Goal: Task Accomplishment & Management: Use online tool/utility

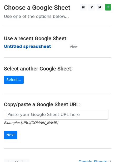
click at [26, 46] on strong "Untitled spreadsheet" at bounding box center [27, 46] width 47 height 5
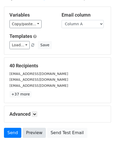
scroll to position [42, 0]
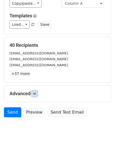
click at [37, 95] on link at bounding box center [34, 93] width 6 height 6
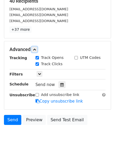
scroll to position [87, 0]
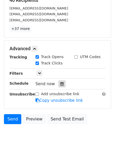
click at [60, 86] on div at bounding box center [61, 83] width 7 height 7
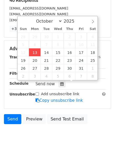
type input "2025-10-13 12:31"
type input "31"
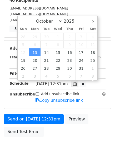
scroll to position [0, 0]
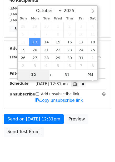
type input "4"
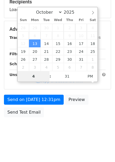
scroll to position [85, 0]
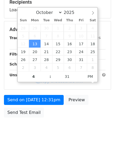
type input "2025-10-13 16:31"
click at [76, 121] on body "New Campaign Daily emails left: 50 Google Sheet: Untitled spreadsheet Variables…" at bounding box center [57, 30] width 115 height 222
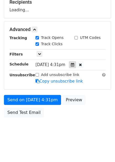
click at [74, 65] on icon at bounding box center [72, 65] width 3 height 4
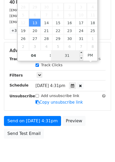
click at [73, 55] on input "31" at bounding box center [67, 55] width 32 height 10
type input "0"
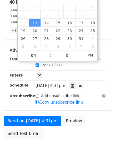
type input "2025-10-13 16:00"
click at [96, 123] on div "Send on Oct 13 at 4:31pm Preview Send Test Email" at bounding box center [57, 128] width 115 height 25
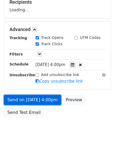
click at [40, 98] on link "Send on Oct 13 at 4:00pm" at bounding box center [32, 100] width 57 height 10
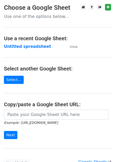
click at [33, 44] on strong "Untitled spreadsheet" at bounding box center [27, 46] width 47 height 5
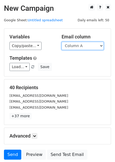
click at [79, 46] on select "Column A Column B Column C Column D Column E Column F" at bounding box center [82, 46] width 42 height 8
select select "Column B"
click at [61, 42] on select "Column A Column B Column C Column D Column E Column F" at bounding box center [82, 46] width 42 height 8
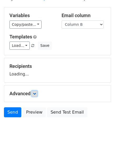
click at [34, 90] on link at bounding box center [34, 93] width 6 height 6
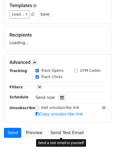
scroll to position [72, 0]
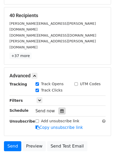
click at [61, 107] on div at bounding box center [61, 110] width 7 height 7
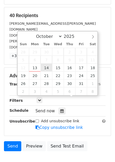
type input "2025-10-14 12:00"
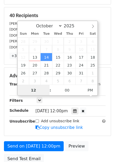
scroll to position [0, 0]
type input "5"
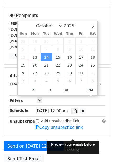
type input "2025-10-14 17:00"
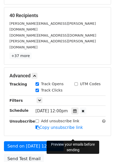
click at [82, 141] on link "Preview" at bounding box center [76, 146] width 23 height 10
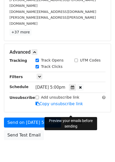
scroll to position [106, 0]
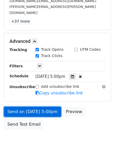
click at [44, 106] on link "Send on Oct 14 at 5:00pm" at bounding box center [32, 111] width 57 height 10
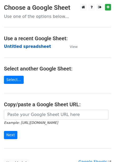
click at [36, 45] on strong "Untitled spreadsheet" at bounding box center [27, 46] width 47 height 5
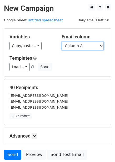
drag, startPoint x: 80, startPoint y: 44, endPoint x: 80, endPoint y: 47, distance: 3.7
click at [80, 44] on select "Column A Column B Column C Column D Column E Column F" at bounding box center [82, 46] width 42 height 8
select select "Column C"
click at [61, 42] on select "Column A Column B Column C Column D Column E Column F" at bounding box center [82, 46] width 42 height 8
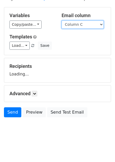
scroll to position [21, 0]
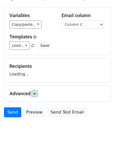
click at [35, 93] on icon at bounding box center [34, 93] width 3 height 3
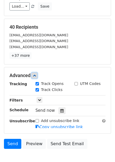
scroll to position [90, 0]
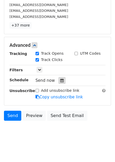
click at [60, 81] on icon at bounding box center [61, 80] width 3 height 4
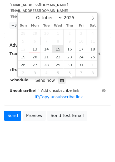
type input "2025-10-15 12:00"
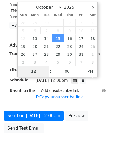
scroll to position [85, 0]
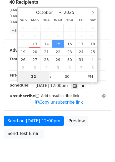
type input "6"
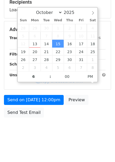
type input "2025-10-15 18:00"
drag, startPoint x: 100, startPoint y: 120, endPoint x: 101, endPoint y: 128, distance: 8.4
click at [100, 120] on body "New Campaign Daily emails left: 50 Google Sheet: Untitled spreadsheet Variables…" at bounding box center [57, 30] width 115 height 222
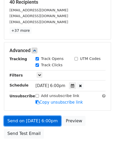
click at [52, 116] on link "Send on Oct 15 at 6:00pm" at bounding box center [32, 121] width 57 height 10
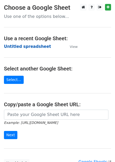
click at [32, 45] on strong "Untitled spreadsheet" at bounding box center [27, 46] width 47 height 5
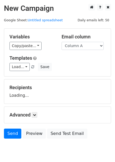
click at [83, 49] on select "Column A Column B Column C Column D Column E Column F" at bounding box center [82, 46] width 42 height 8
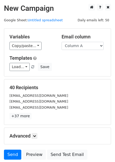
click at [84, 78] on form "Variables Copy/paste... {{Column A}} {{Column B}} {{Column C}} {{Column D}} {{C…" at bounding box center [57, 95] width 107 height 134
click at [80, 46] on select "Column A Column B Column C Column D Column E Column F" at bounding box center [82, 46] width 42 height 8
select select "Column D"
click at [61, 42] on select "Column A Column B Column C Column D Column E Column F" at bounding box center [82, 46] width 42 height 8
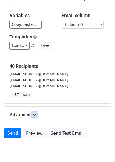
click at [37, 111] on link at bounding box center [34, 114] width 6 height 6
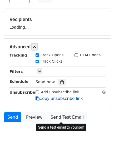
scroll to position [68, 0]
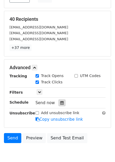
click at [60, 103] on icon at bounding box center [61, 103] width 3 height 4
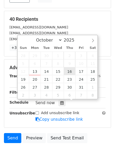
type input "[DATE] 12:00"
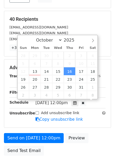
scroll to position [0, 0]
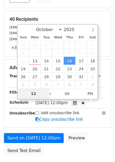
type input "7"
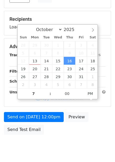
type input "[DATE] 19:00"
click at [99, 127] on div "Send on [DATE] 12:00pm Preview Send Test Email" at bounding box center [57, 124] width 115 height 25
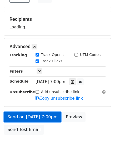
click at [42, 116] on link "Send on [DATE] 7:00pm" at bounding box center [32, 117] width 57 height 10
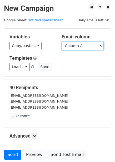
click at [83, 45] on select "Column A Column B Column C Column D Column E Column F" at bounding box center [82, 46] width 42 height 8
select select "Column E"
click at [61, 42] on select "Column A Column B Column C Column D Column E Column F" at bounding box center [82, 46] width 42 height 8
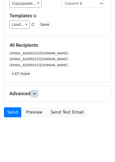
click at [34, 95] on link at bounding box center [34, 93] width 6 height 6
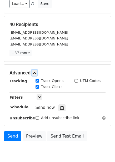
scroll to position [90, 0]
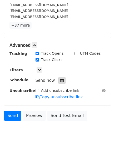
click at [60, 81] on icon at bounding box center [61, 80] width 3 height 4
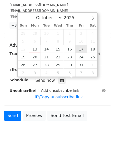
type input "2025-10-17 12:00"
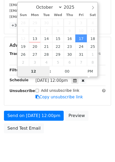
type input "8"
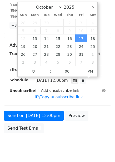
type input "2025-10-17 20:00"
click at [96, 106] on form "Variables Copy/paste... {{Column A}} {{Column B}} {{Column C}} {{Column D}} {{C…" at bounding box center [57, 37] width 107 height 198
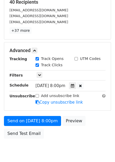
scroll to position [90, 0]
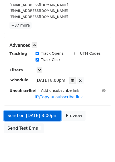
click at [49, 116] on link "Send on Oct 17 at 8:00pm" at bounding box center [32, 115] width 57 height 10
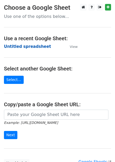
click at [35, 45] on strong "Untitled spreadsheet" at bounding box center [27, 46] width 47 height 5
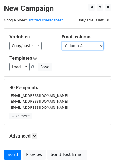
click at [83, 46] on select "Column A Column B Column C Column D Column E Column F" at bounding box center [82, 46] width 42 height 8
select select "Column F"
click at [61, 42] on select "Column A Column B Column C Column D Column E Column F" at bounding box center [82, 46] width 42 height 8
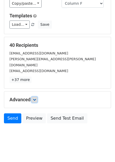
click at [36, 98] on icon at bounding box center [34, 99] width 3 height 3
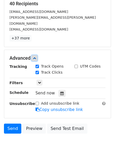
scroll to position [85, 0]
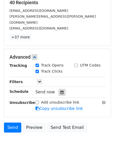
click at [59, 89] on div at bounding box center [61, 92] width 7 height 7
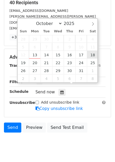
type input "[DATE] 12:00"
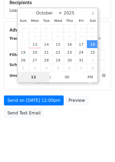
type input "9"
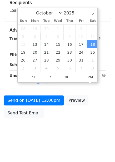
type input "[DATE] 21:00"
drag, startPoint x: 109, startPoint y: 100, endPoint x: 103, endPoint y: 108, distance: 9.9
click at [108, 100] on div "Send on [DATE] 12:00pm Preview Send Test Email" at bounding box center [57, 107] width 115 height 25
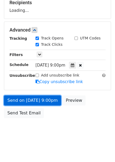
click at [49, 98] on form "Variables Copy/paste... {{Column A}} {{Column B}} {{Column C}} {{Column D}} {{C…" at bounding box center [57, 32] width 107 height 177
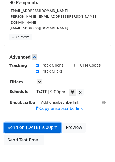
click at [47, 122] on link "Send on [DATE] 9:00pm" at bounding box center [32, 127] width 57 height 10
